Goal: Information Seeking & Learning: Learn about a topic

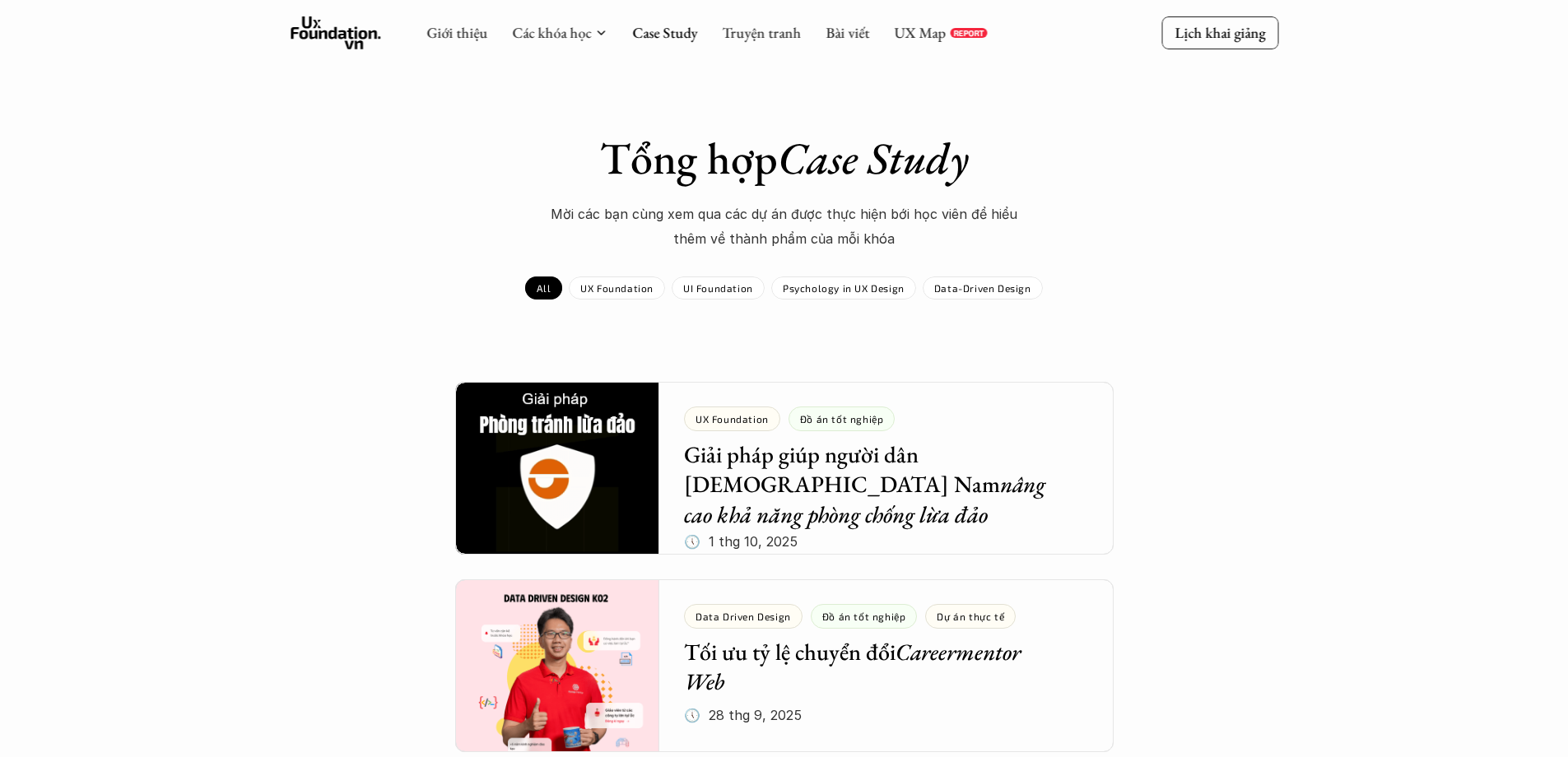
scroll to position [220, 0]
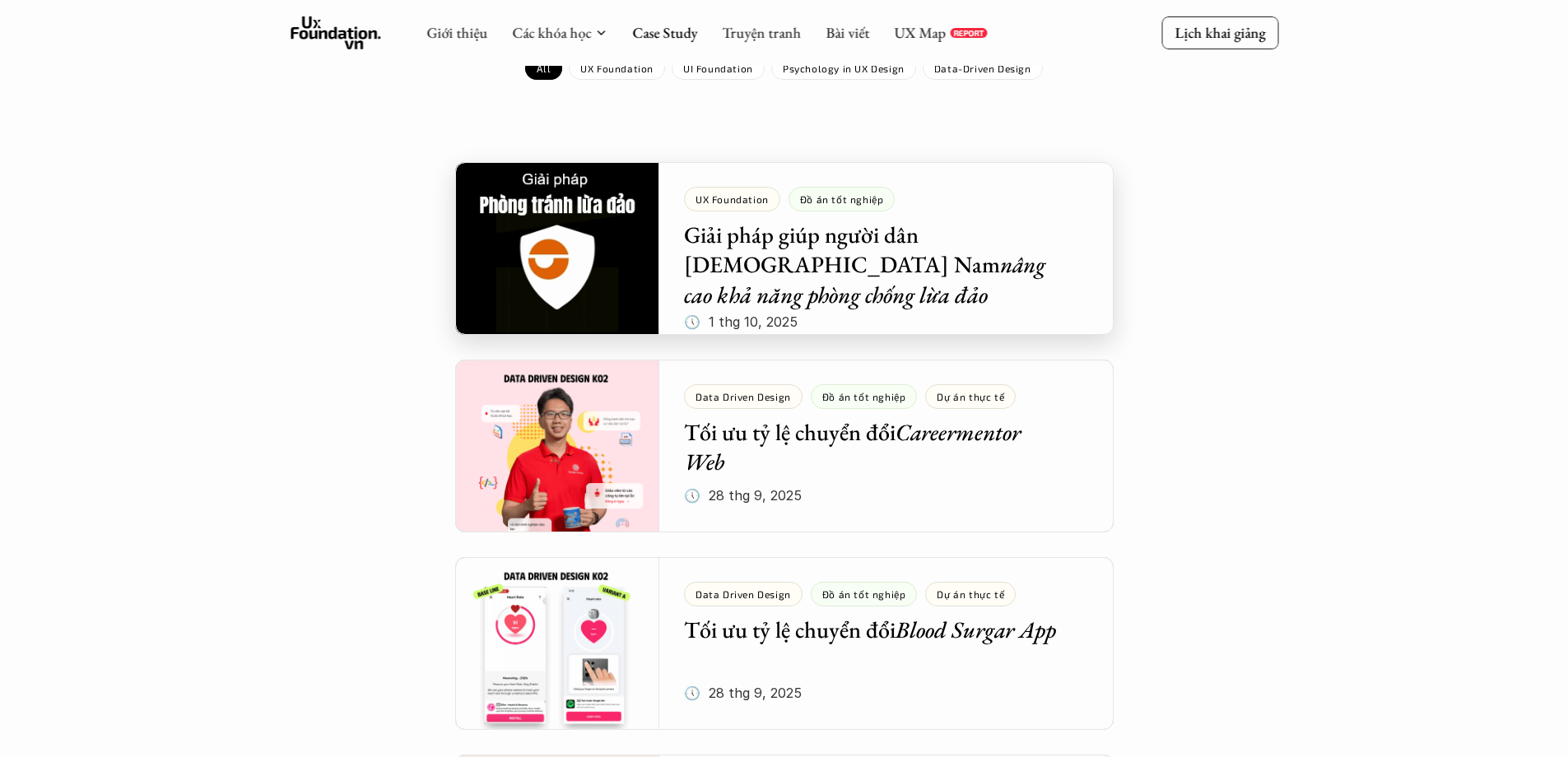
click at [806, 248] on div at bounding box center [784, 248] width 658 height 173
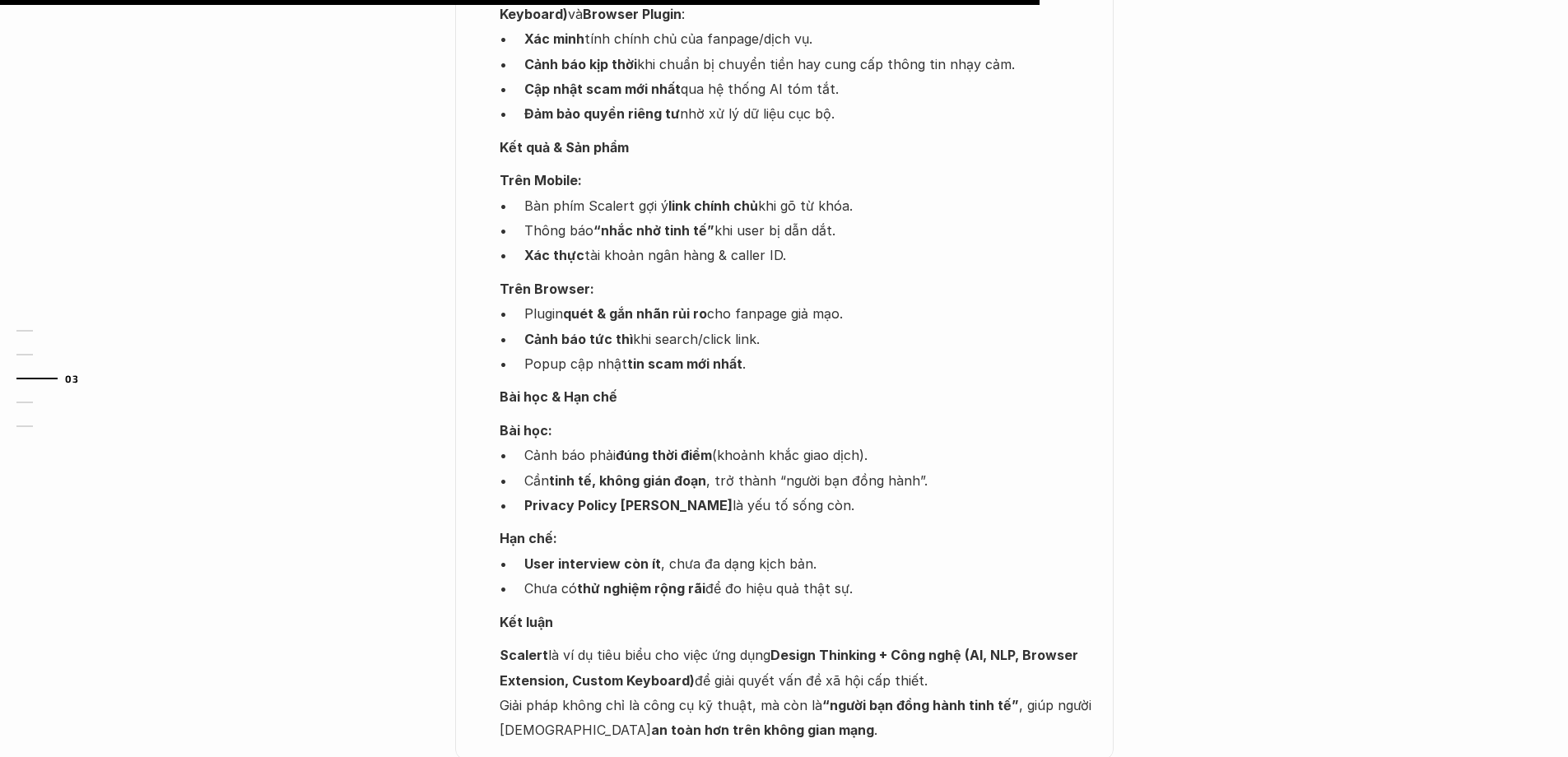
scroll to position [2194, 0]
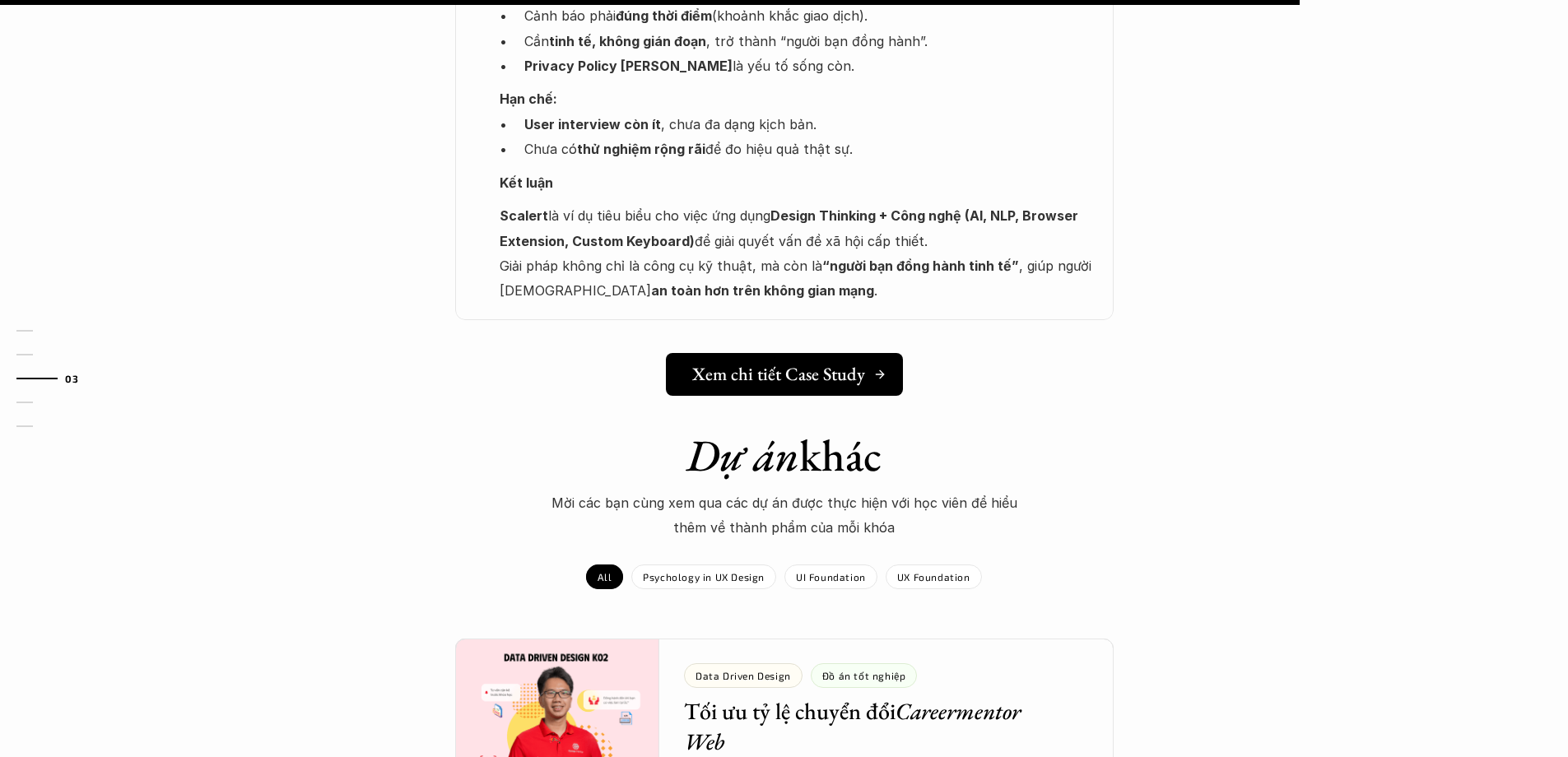
click at [774, 364] on h5 "Xem chi tiết Case Study" at bounding box center [778, 374] width 173 height 21
click at [902, 638] on div at bounding box center [784, 725] width 658 height 173
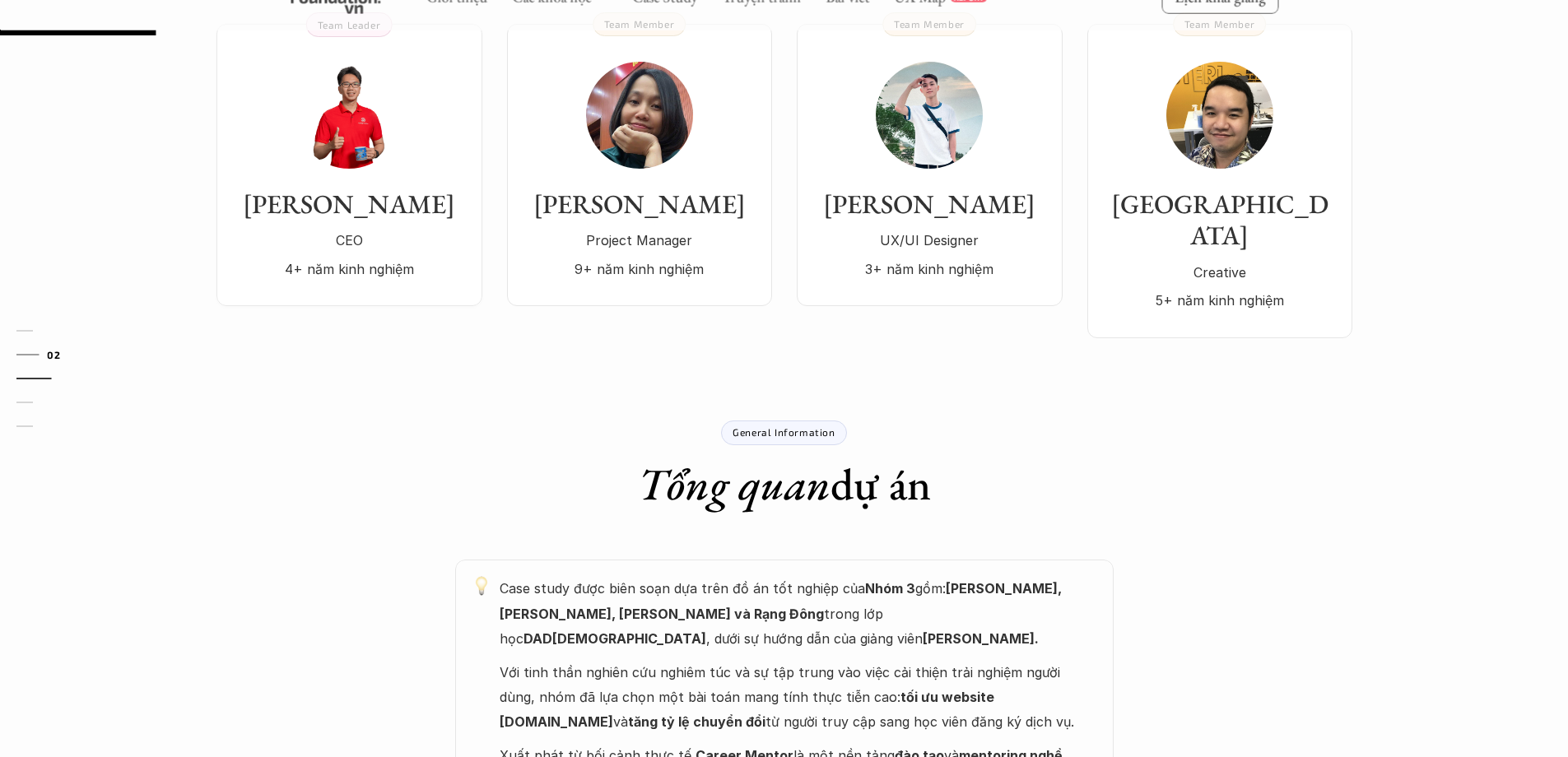
scroll to position [220, 0]
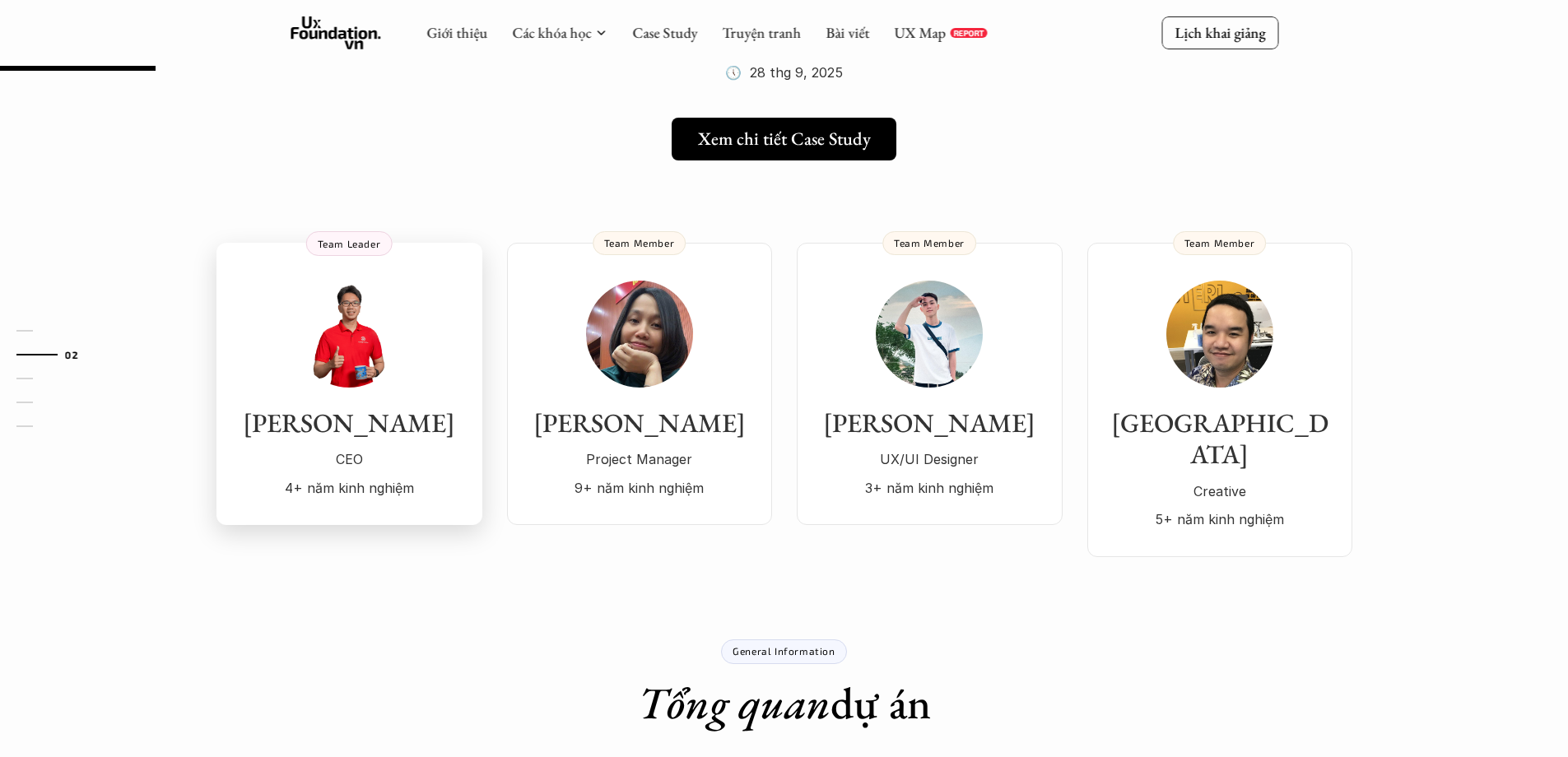
click at [377, 422] on h3 "[PERSON_NAME]" at bounding box center [349, 422] width 233 height 31
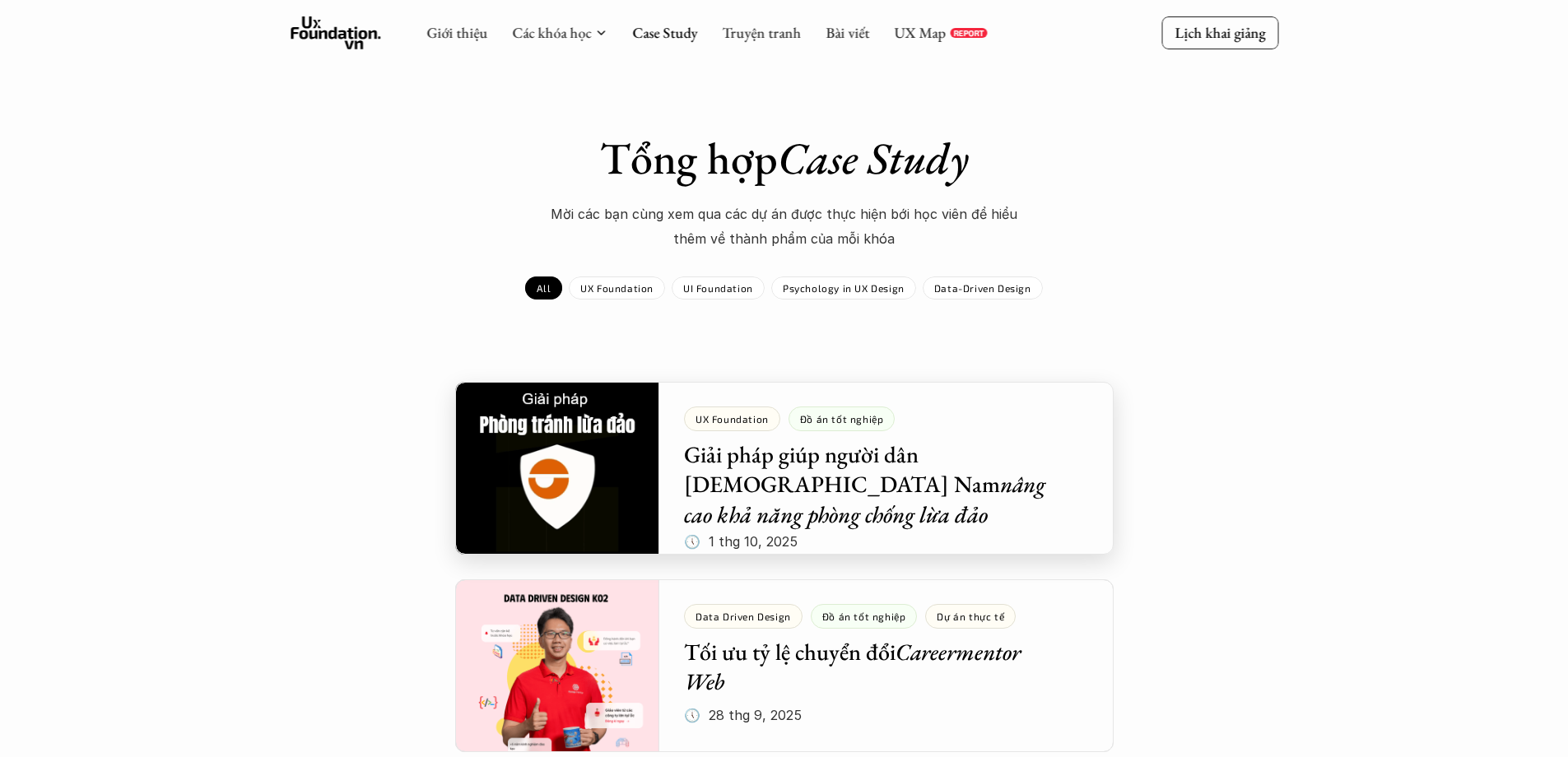
click at [589, 481] on div at bounding box center [784, 468] width 658 height 173
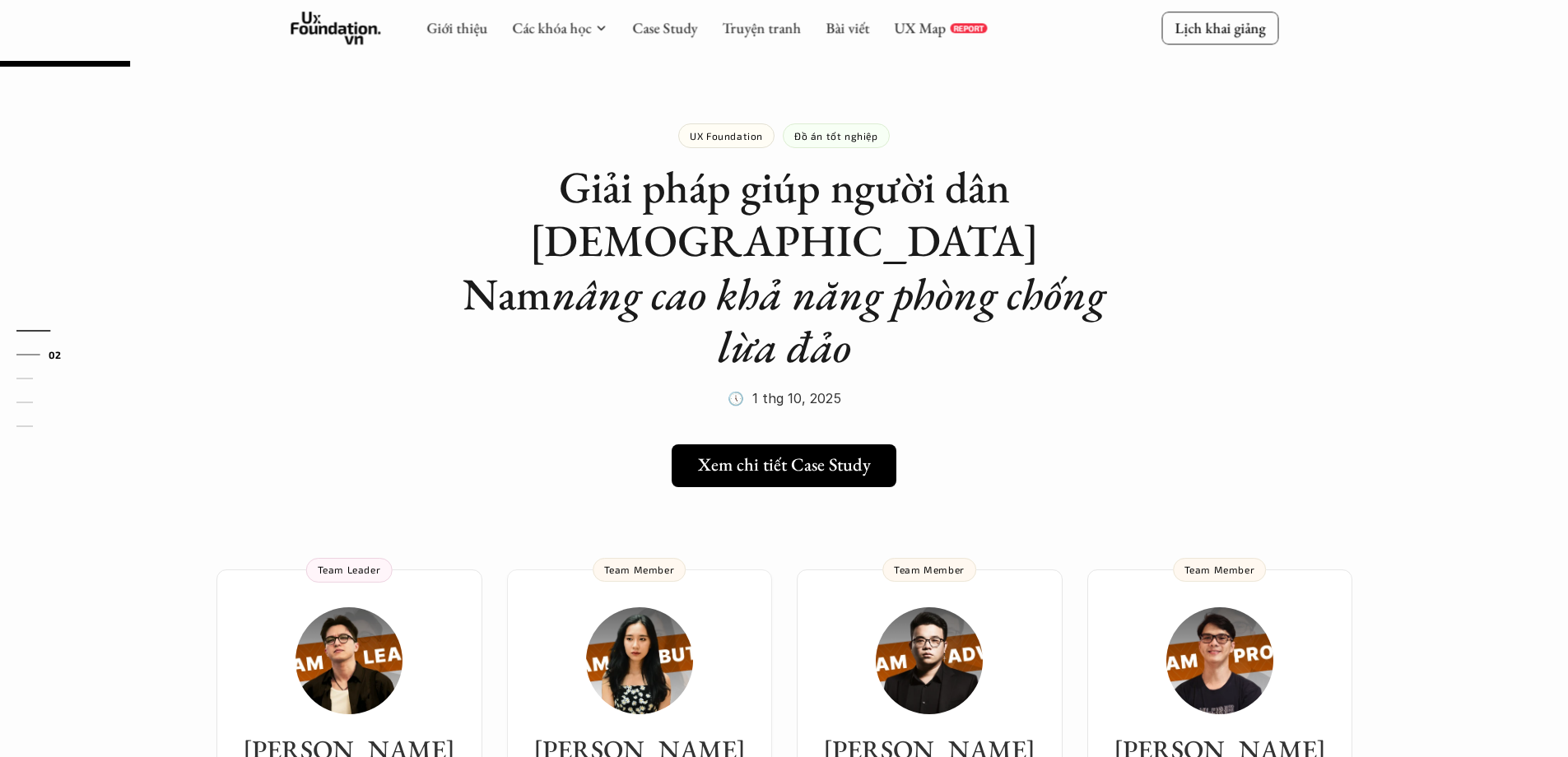
scroll to position [220, 0]
